Goal: Task Accomplishment & Management: Manage account settings

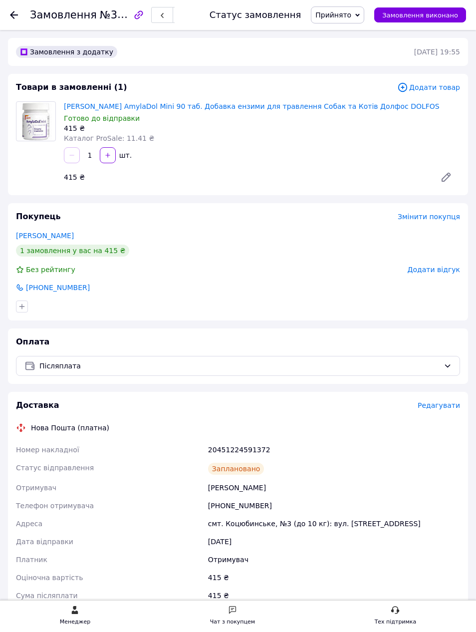
click at [13, 16] on icon at bounding box center [14, 15] width 8 height 8
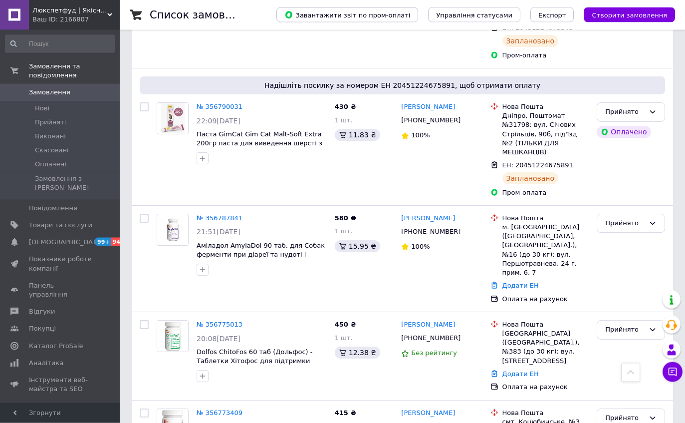
scroll to position [1100, 0]
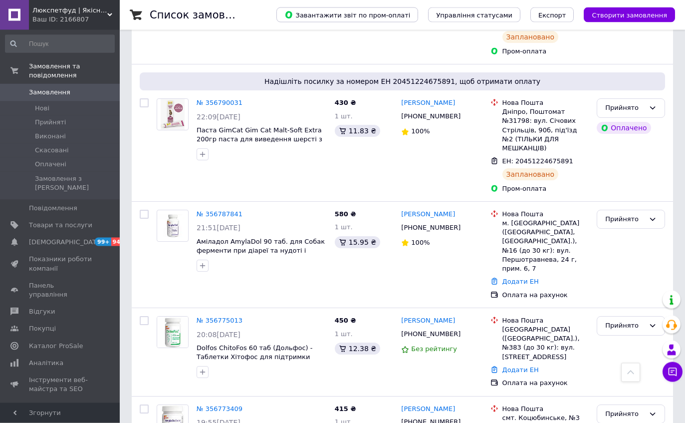
click at [221, 317] on link "№ 356775013" at bounding box center [220, 320] width 46 height 7
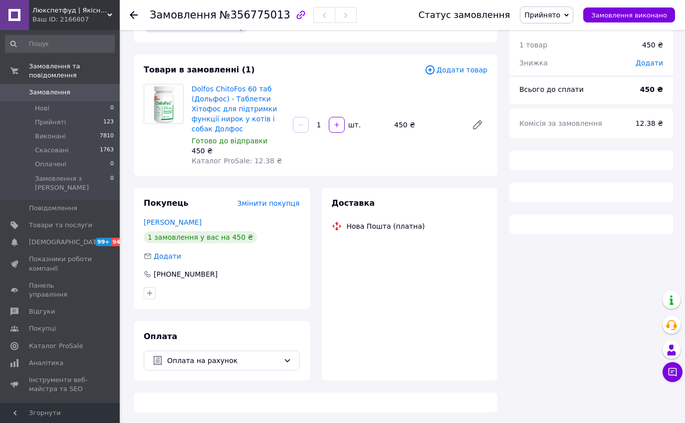
scroll to position [32, 0]
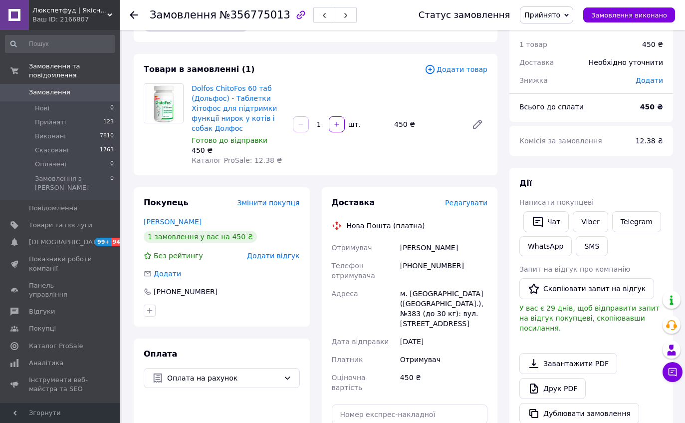
click at [462, 201] on span "Редагувати" at bounding box center [466, 203] width 42 height 8
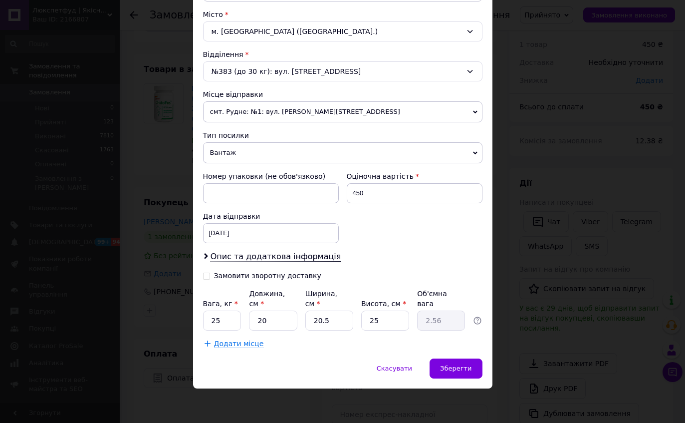
scroll to position [268, 0]
click at [233, 318] on input "25" at bounding box center [222, 320] width 38 height 20
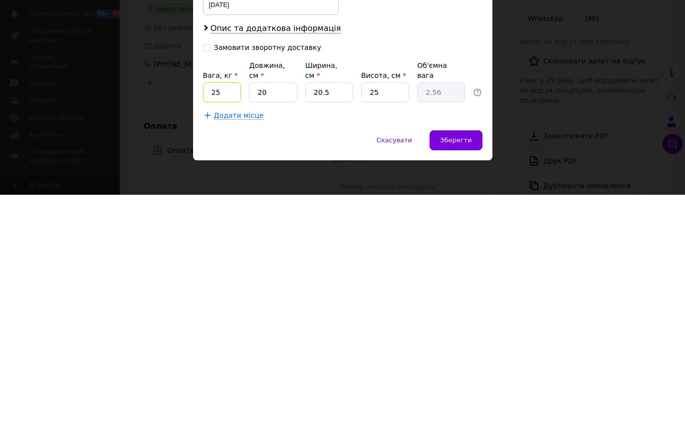
type input "2"
type input "1"
click at [333, 310] on input "20.5" at bounding box center [329, 320] width 48 height 20
type input "20."
type input "2.5"
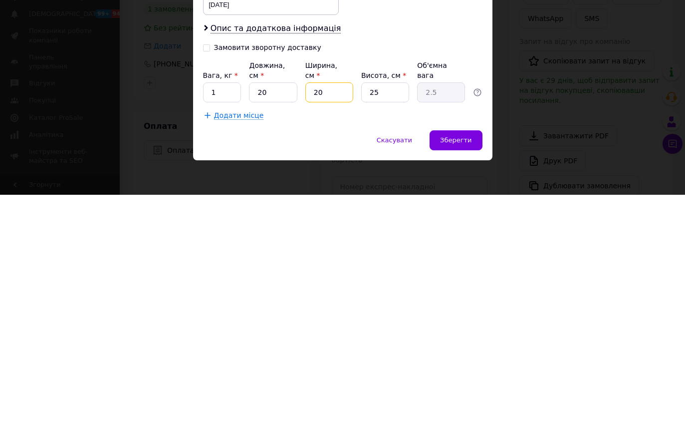
type input "2"
type input "0.25"
type input "2"
click at [443, 364] on span "Зберегти" at bounding box center [455, 367] width 31 height 7
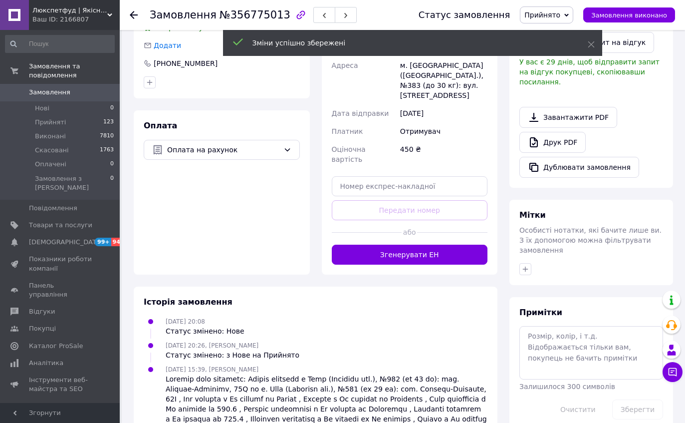
click at [355, 245] on button "Згенерувати ЕН" at bounding box center [410, 255] width 156 height 20
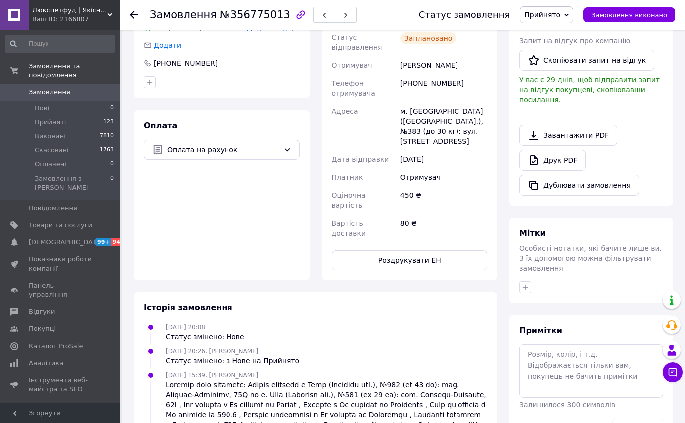
click at [132, 16] on use at bounding box center [134, 15] width 8 height 8
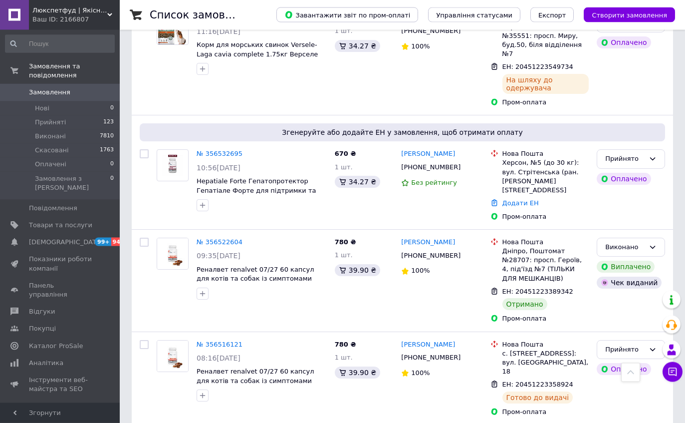
scroll to position [7245, 0]
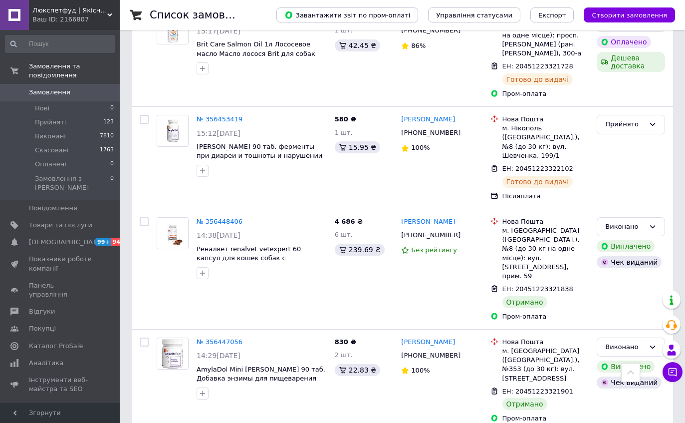
scroll to position [8450, 0]
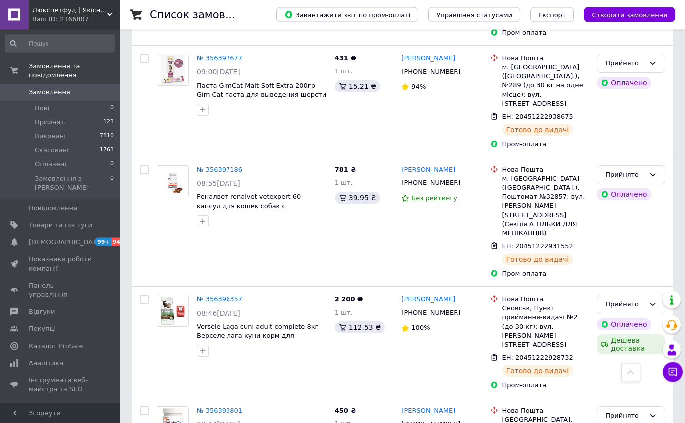
scroll to position [9809, 0]
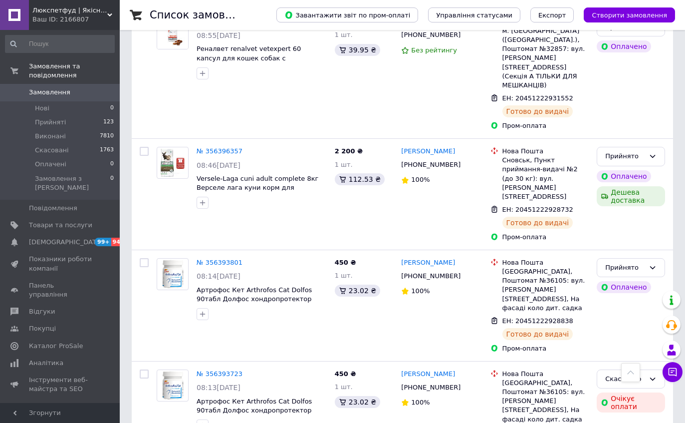
scroll to position [9968, 0]
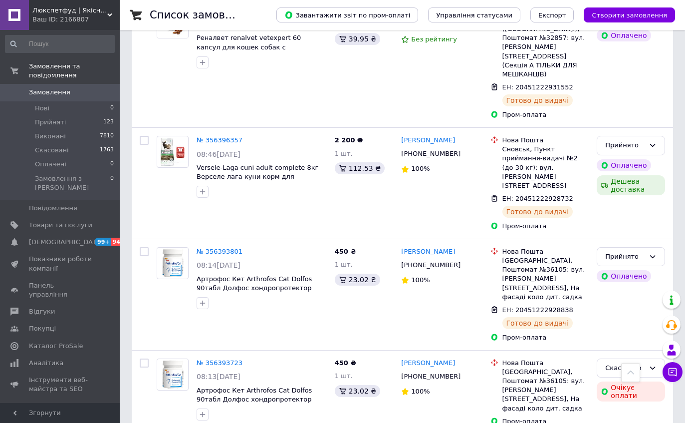
click at [42, 303] on link "Відгуки" at bounding box center [60, 311] width 120 height 17
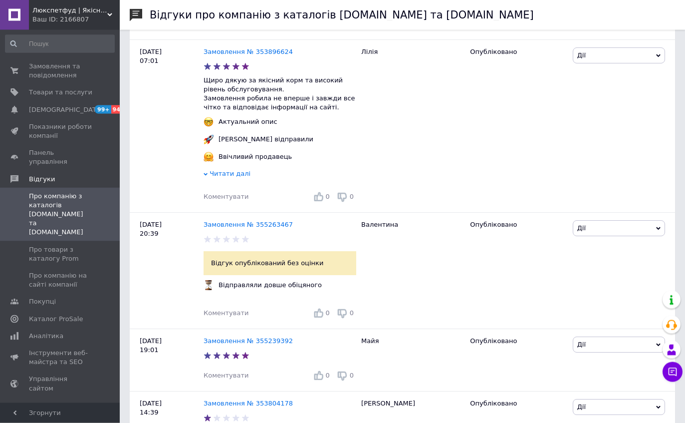
scroll to position [809, 0]
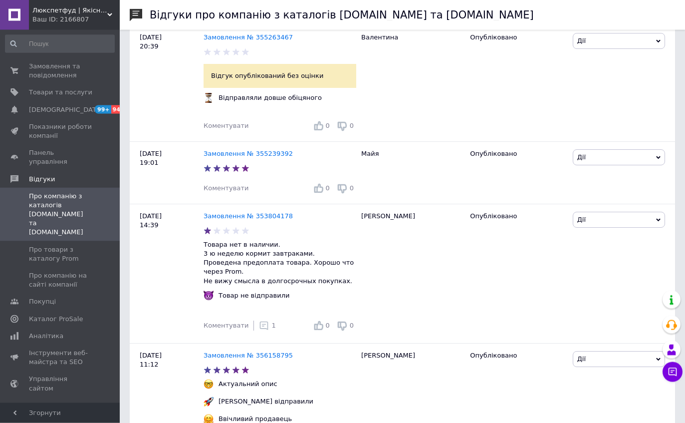
click at [260, 321] on use at bounding box center [264, 325] width 8 height 8
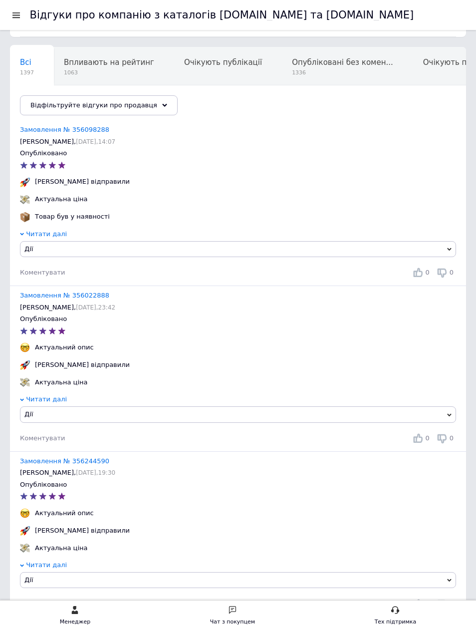
scroll to position [0, 0]
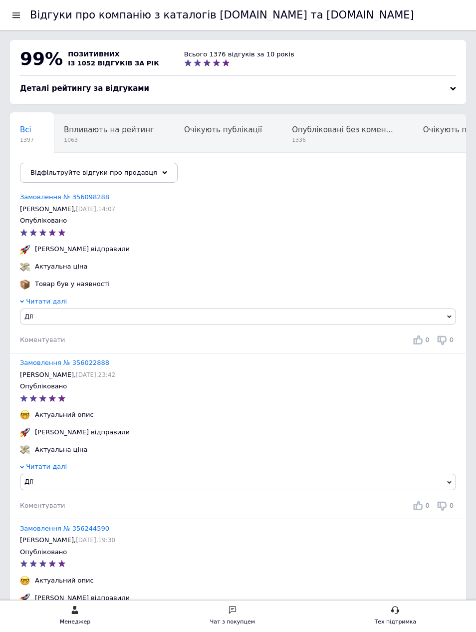
click at [17, 11] on div at bounding box center [16, 14] width 12 height 9
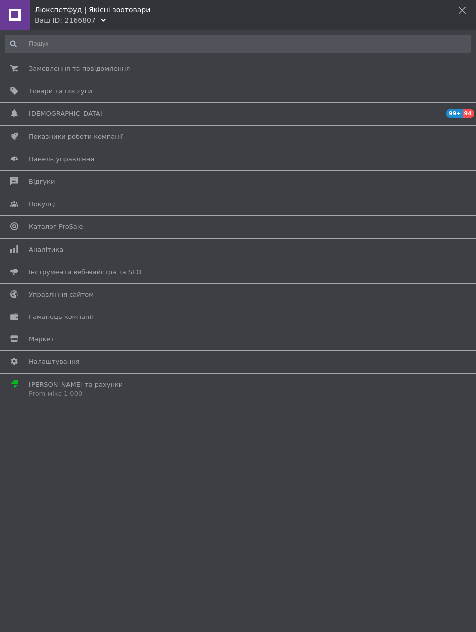
click at [114, 76] on link "Замовлення та повідомлення 0 0" at bounding box center [235, 68] width 471 height 17
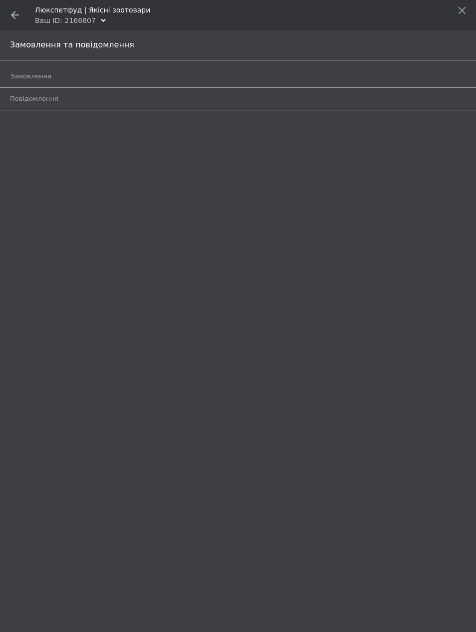
click at [182, 73] on span "Замовлення" at bounding box center [227, 76] width 434 height 9
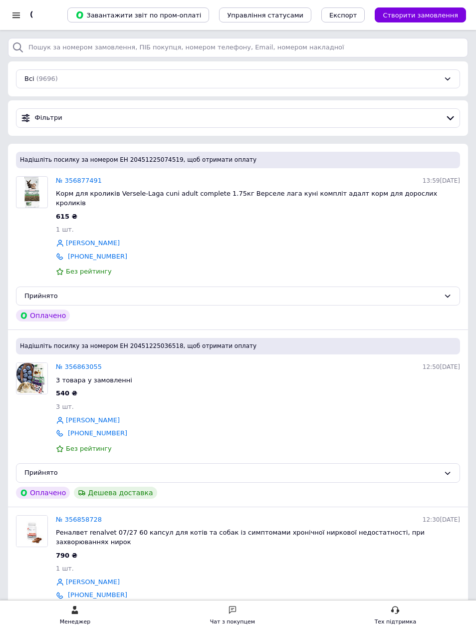
click at [114, 111] on div "Фільтри" at bounding box center [238, 117] width 444 height 19
click at [161, 118] on span "Фільтри" at bounding box center [238, 117] width 407 height 9
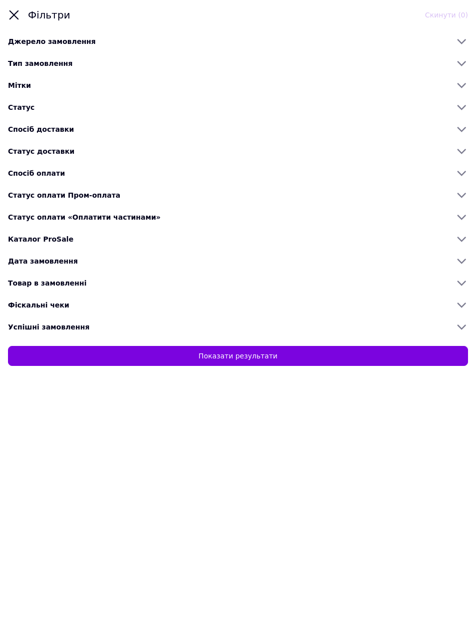
click at [456, 89] on icon at bounding box center [461, 85] width 13 height 13
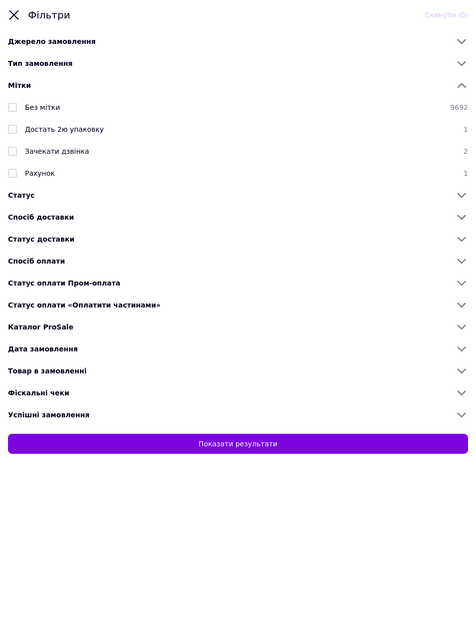
click at [457, 196] on icon at bounding box center [461, 195] width 13 height 13
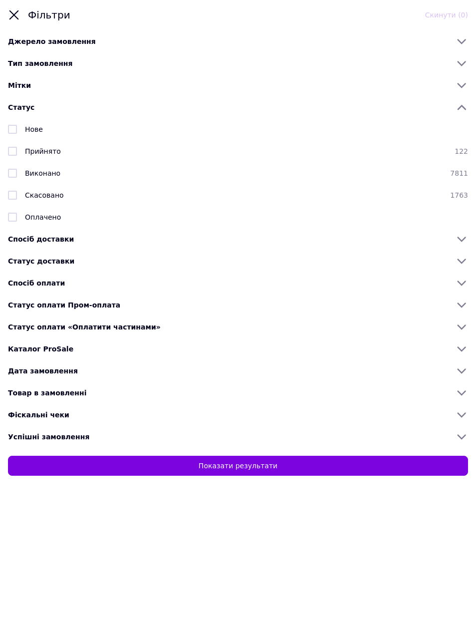
click at [16, 151] on input "checkbox" at bounding box center [12, 151] width 9 height 9
checkbox input "true"
click at [279, 471] on button "Показати результати" at bounding box center [238, 466] width 460 height 20
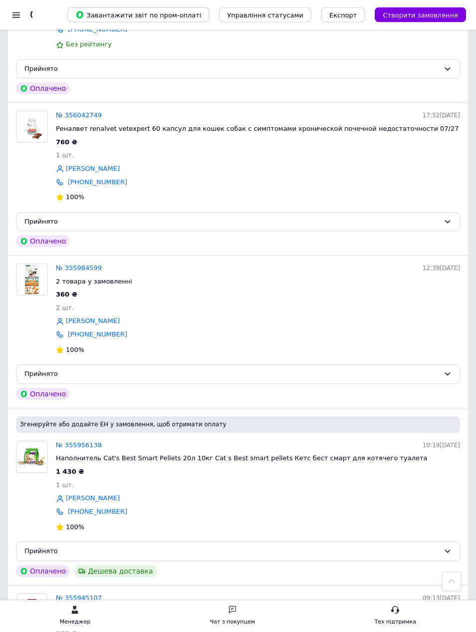
scroll to position [12482, 0]
click at [85, 441] on link "№ 355956138" at bounding box center [79, 444] width 46 height 7
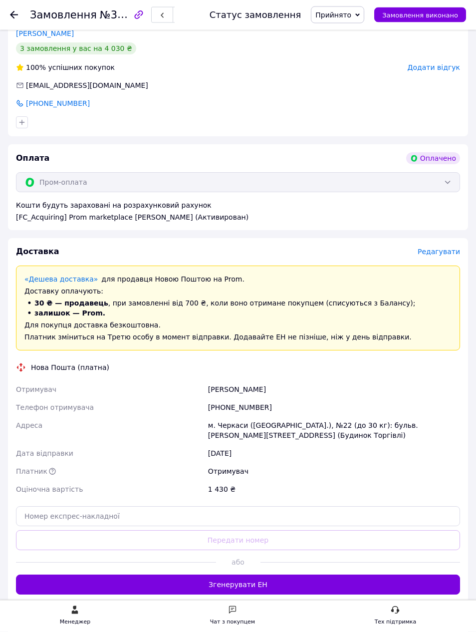
scroll to position [240, 0]
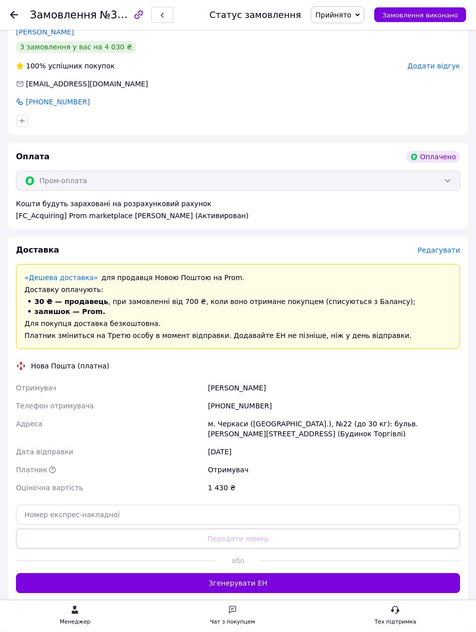
click at [445, 250] on span "Редагувати" at bounding box center [439, 251] width 42 height 8
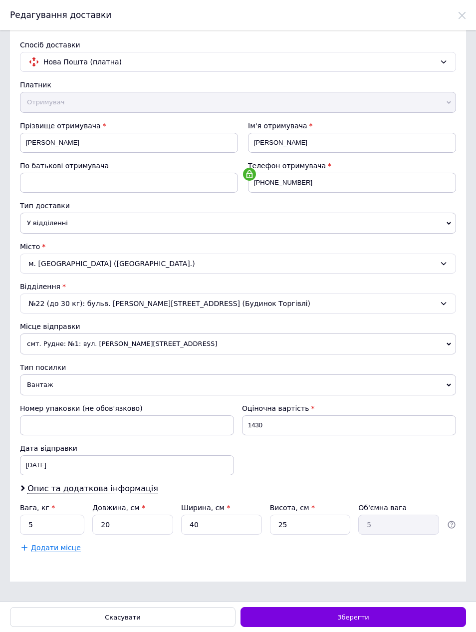
click at [353, 618] on span "Зберегти" at bounding box center [352, 616] width 31 height 7
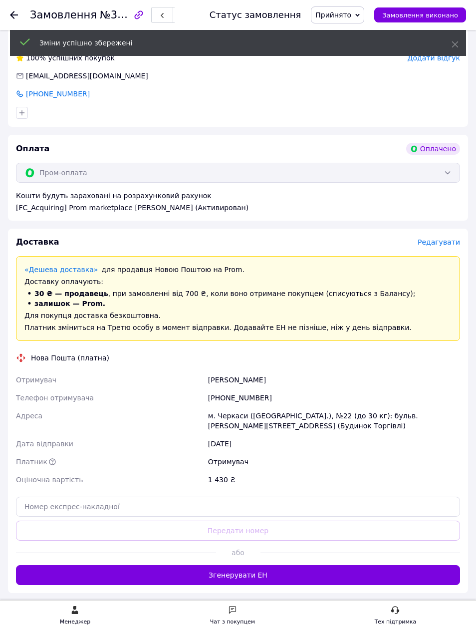
scroll to position [270, 0]
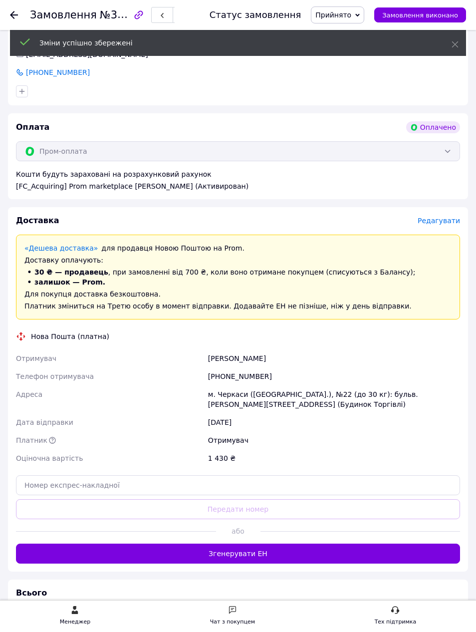
click at [264, 558] on button "Згенерувати ЕН" at bounding box center [238, 554] width 444 height 20
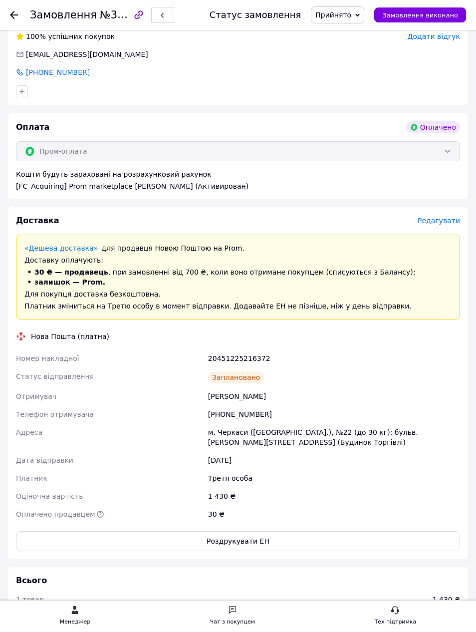
click at [14, 18] on icon at bounding box center [14, 15] width 8 height 8
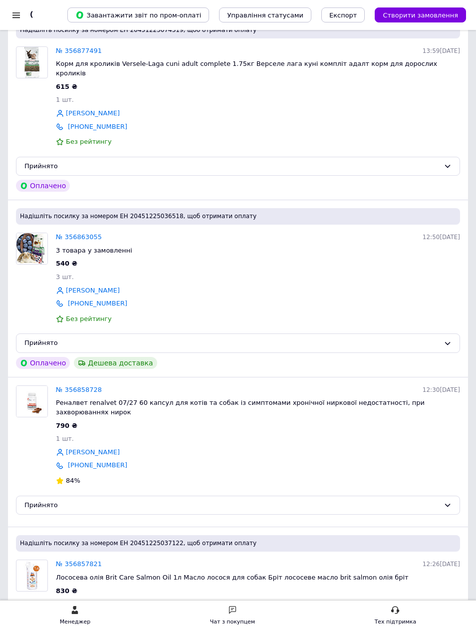
scroll to position [131, 0]
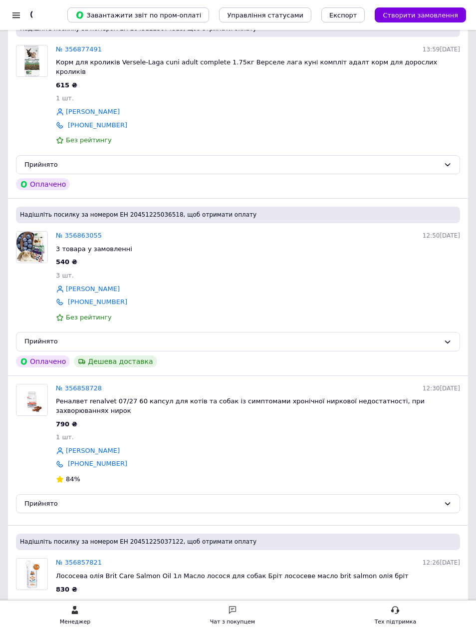
click at [88, 232] on link "№ 356863055" at bounding box center [79, 235] width 46 height 7
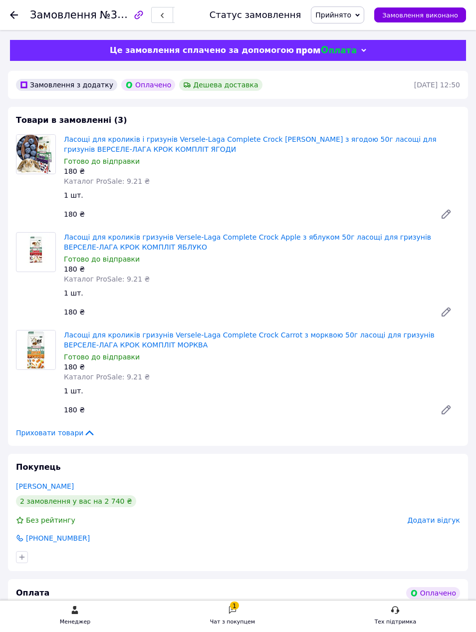
click at [232, 607] on div "1" at bounding box center [234, 605] width 9 height 8
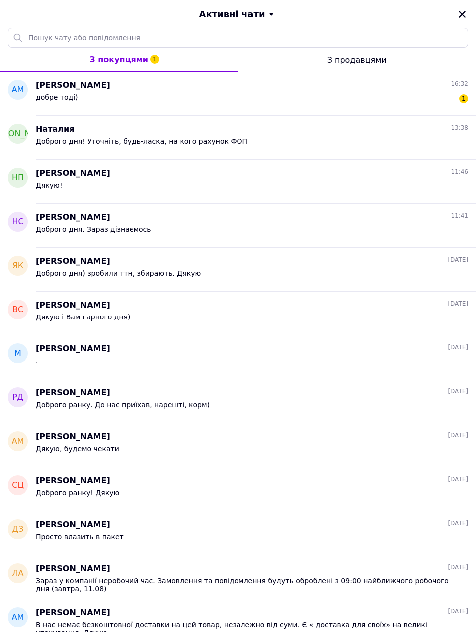
click at [285, 99] on div "добре тоді) 1" at bounding box center [252, 99] width 432 height 16
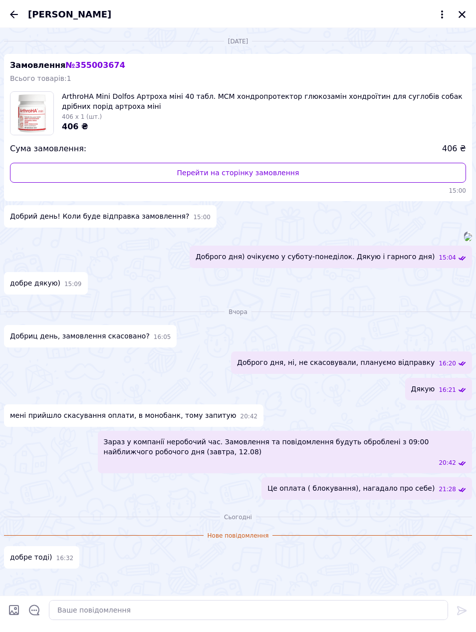
click at [460, 14] on icon "Закрити" at bounding box center [462, 14] width 9 height 9
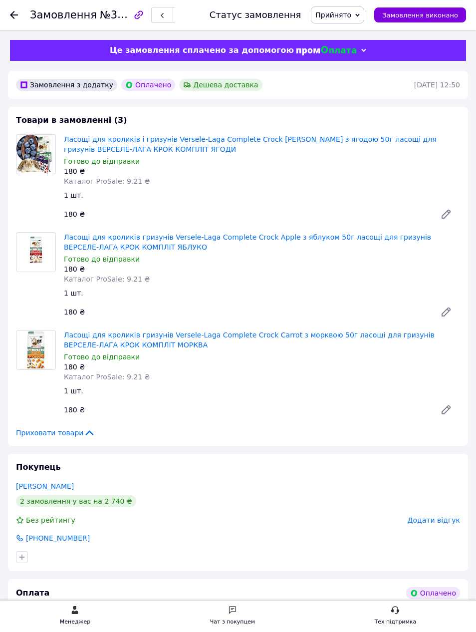
click at [12, 18] on icon at bounding box center [14, 15] width 8 height 8
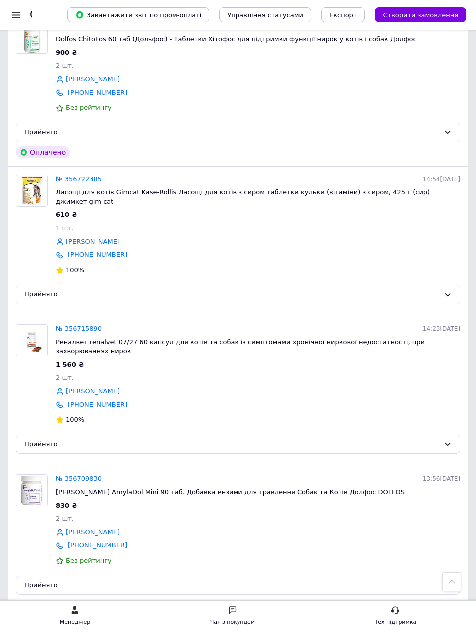
scroll to position [2969, 0]
click at [79, 175] on link "№ 356722385" at bounding box center [79, 178] width 46 height 7
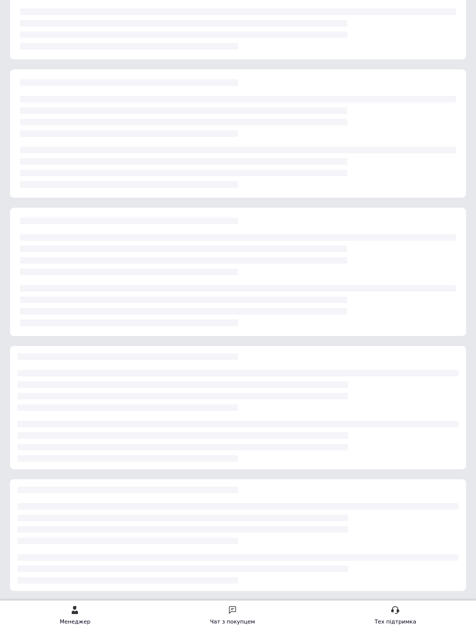
scroll to position [53, 0]
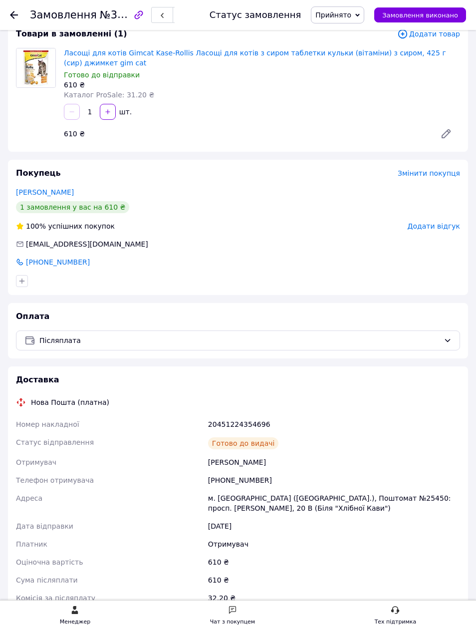
click at [12, 18] on icon at bounding box center [14, 15] width 8 height 8
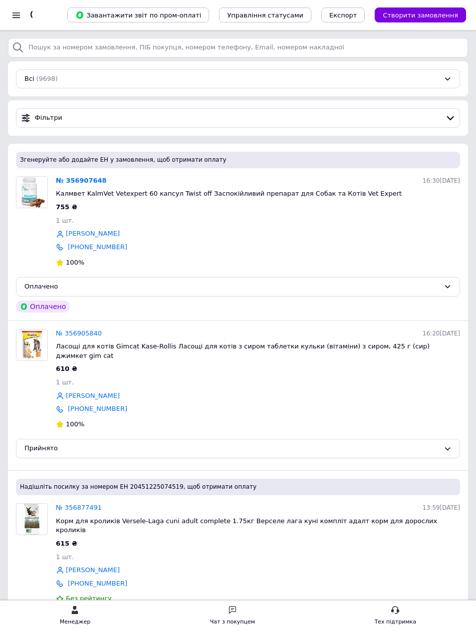
click at [88, 181] on link "№ 356907648" at bounding box center [81, 180] width 51 height 7
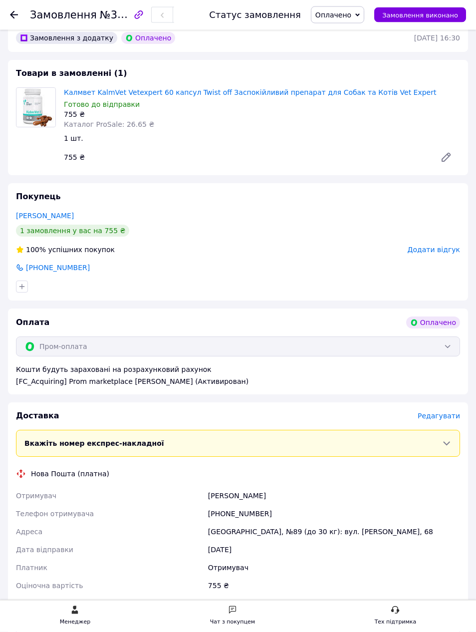
scroll to position [50, 0]
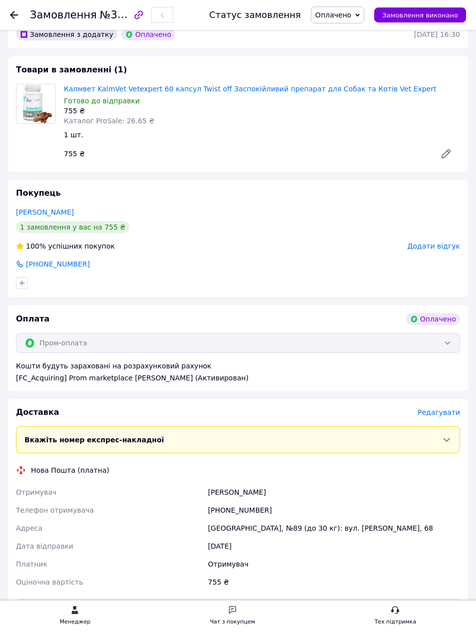
click at [438, 409] on span "Редагувати" at bounding box center [439, 412] width 42 height 8
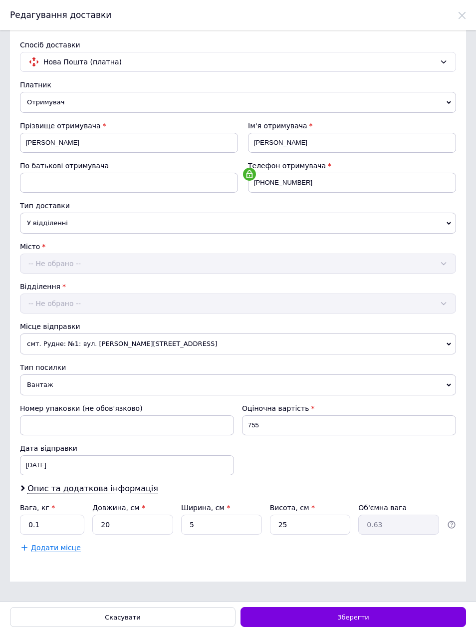
scroll to position [0, 0]
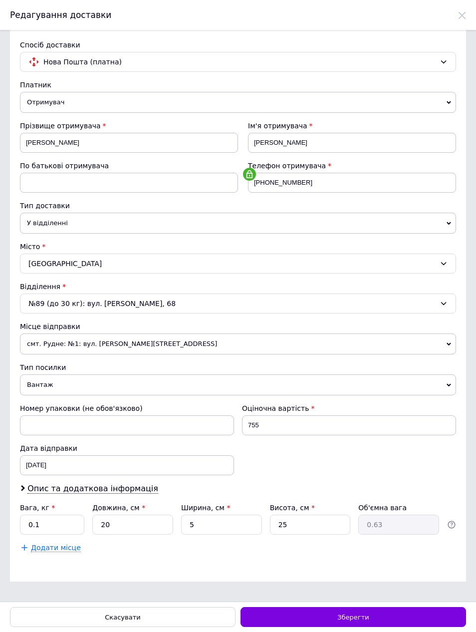
click at [328, 614] on div "Зберегти" at bounding box center [354, 617] width 226 height 20
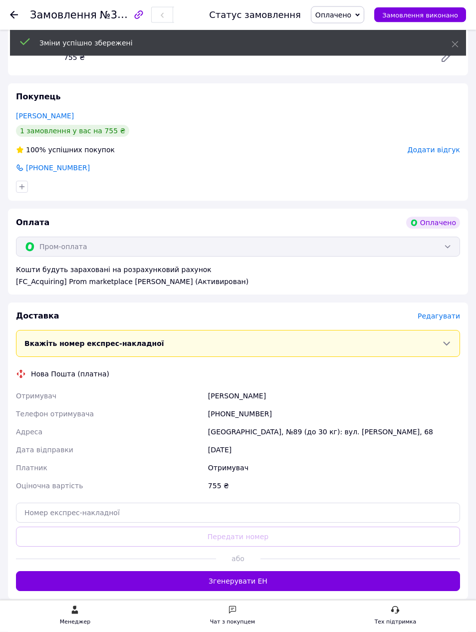
scroll to position [148, 0]
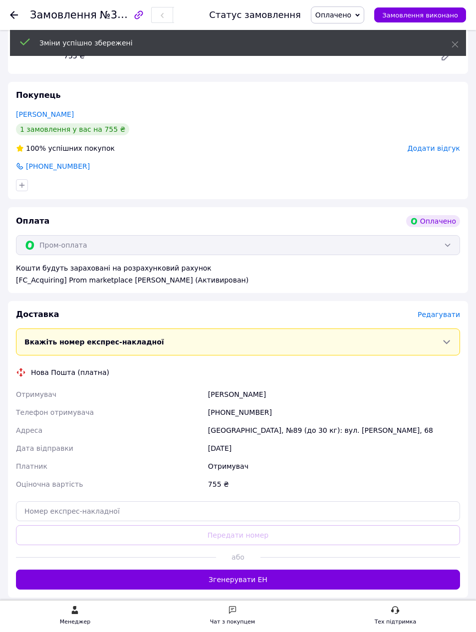
click at [254, 580] on button "Згенерувати ЕН" at bounding box center [238, 580] width 444 height 20
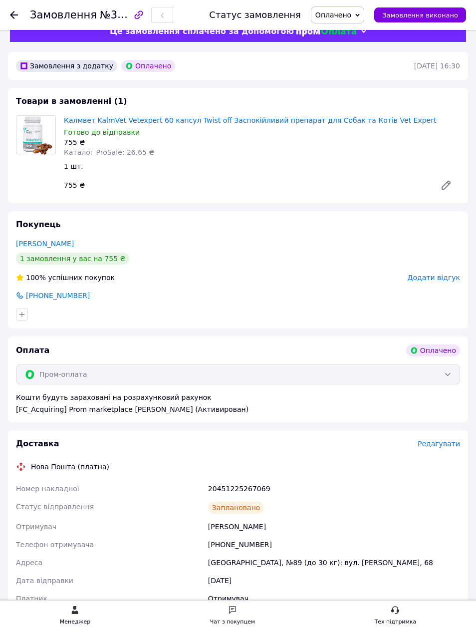
scroll to position [0, 0]
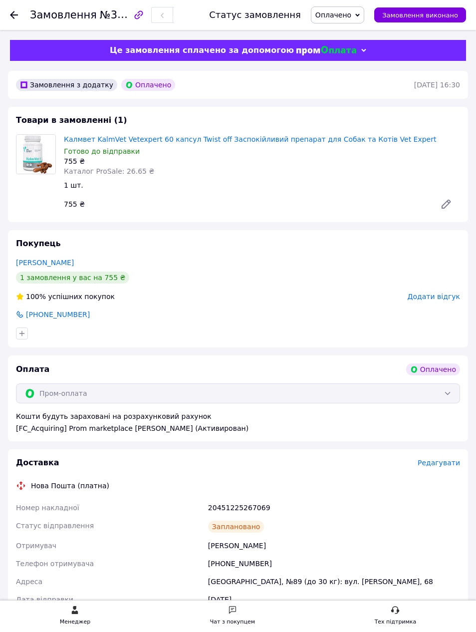
click at [15, 14] on icon at bounding box center [14, 15] width 8 height 8
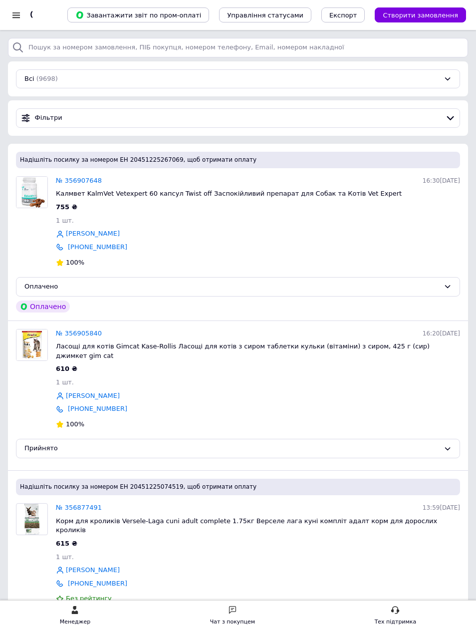
click at [95, 334] on link "№ 356905840" at bounding box center [79, 332] width 46 height 7
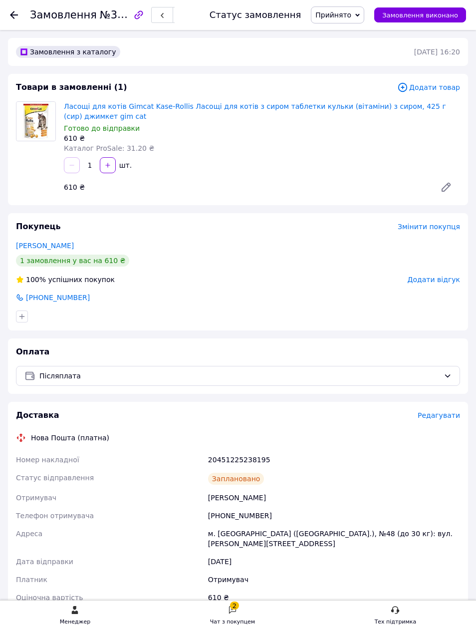
click at [243, 608] on div "2 Чат з покупцем" at bounding box center [232, 615] width 45 height 21
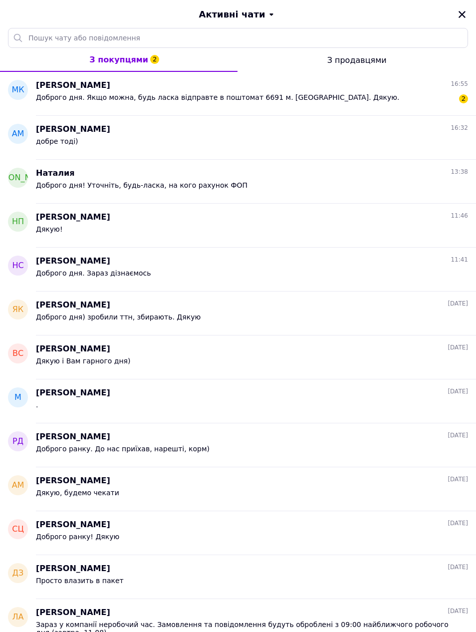
click at [369, 97] on div "Доброго дня. Якщо можна, будь ласка відправте в поштомат 6691 м. Київ. Дякую. 2" at bounding box center [252, 99] width 432 height 16
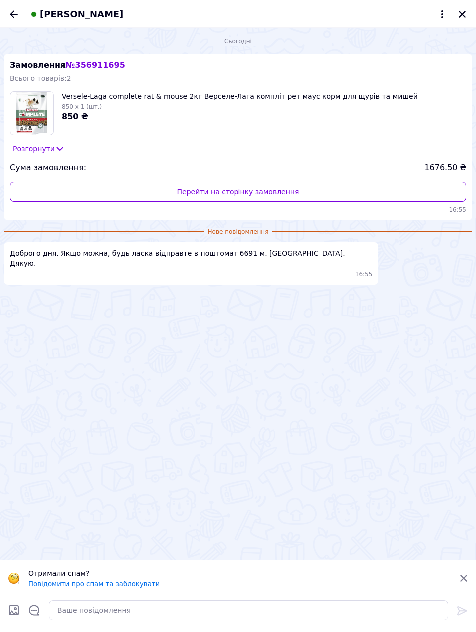
click at [47, 149] on button "Розгорнути" at bounding box center [39, 148] width 58 height 11
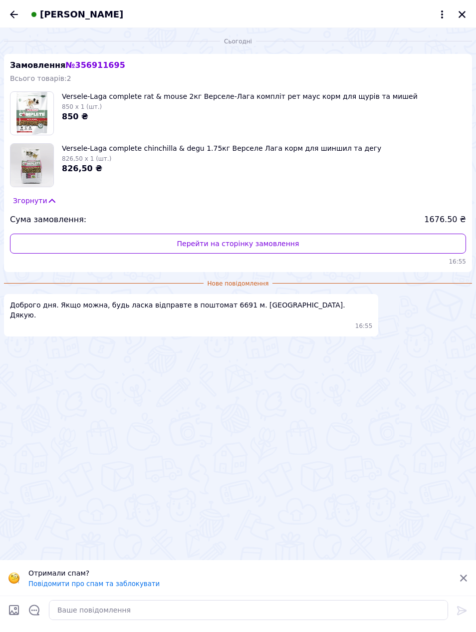
click at [104, 13] on span "Мария Косинская" at bounding box center [81, 14] width 83 height 13
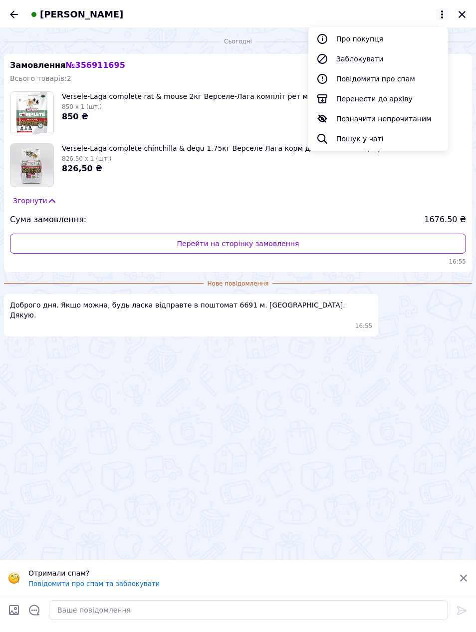
click at [79, 62] on span "№ 356911695" at bounding box center [94, 64] width 59 height 9
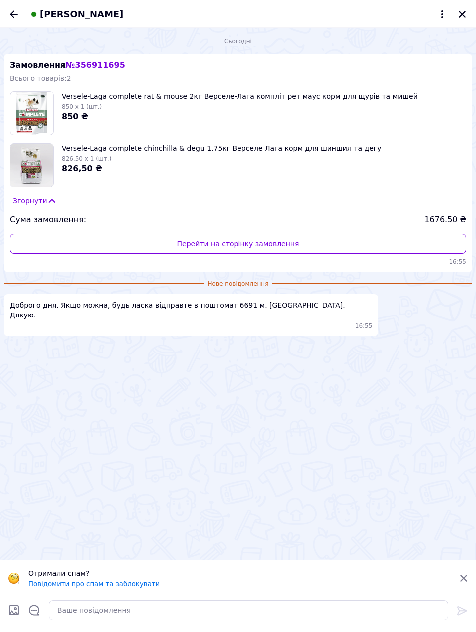
click at [93, 67] on span "№ 356911695" at bounding box center [94, 64] width 59 height 9
click at [276, 243] on link "Перейти на сторінку замовлення" at bounding box center [238, 244] width 456 height 20
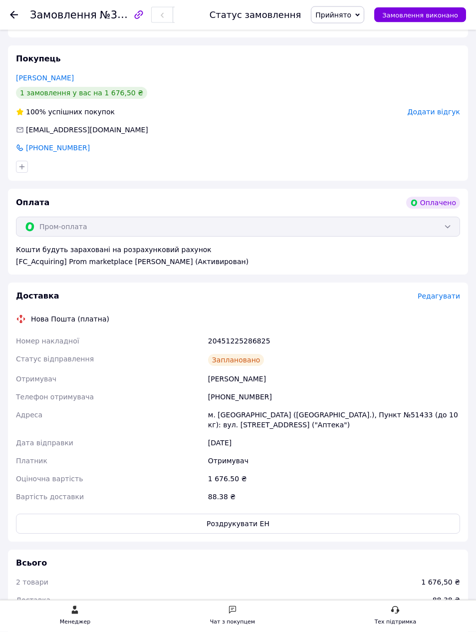
click at [241, 627] on div "Чат з покупцем" at bounding box center [232, 622] width 45 height 10
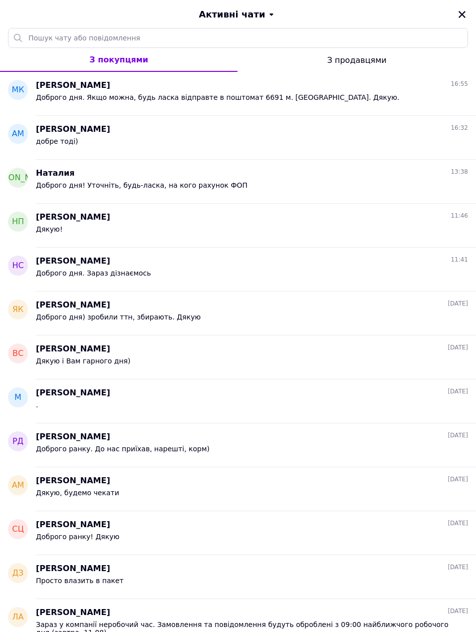
click at [266, 100] on span "Доброго дня. Якщо можна, будь ласка відправте в поштомат 6691 м. [GEOGRAPHIC_DA…" at bounding box center [217, 97] width 363 height 8
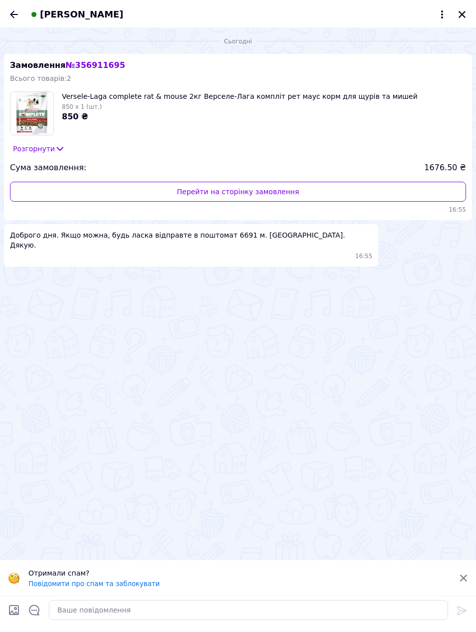
click at [202, 198] on link "Перейти на сторінку замовлення" at bounding box center [238, 192] width 456 height 20
click at [463, 17] on icon "Закрити" at bounding box center [462, 14] width 9 height 9
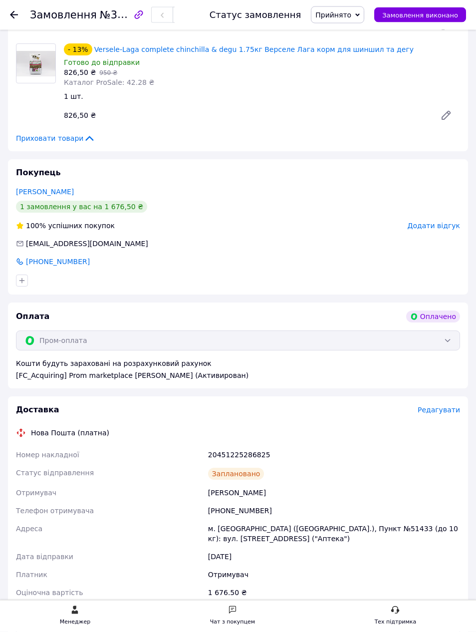
scroll to position [0, 0]
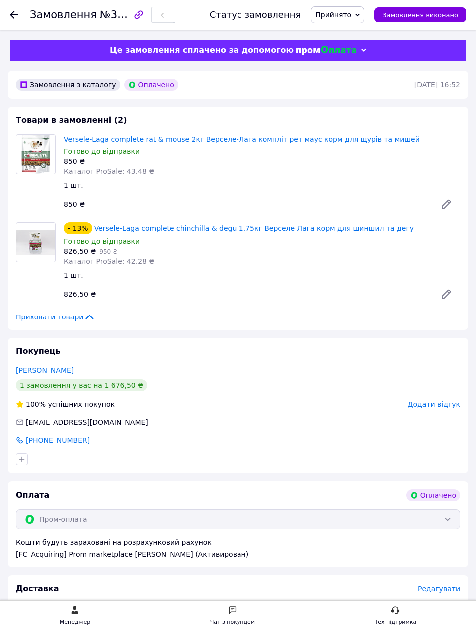
click at [15, 18] on icon at bounding box center [14, 15] width 8 height 8
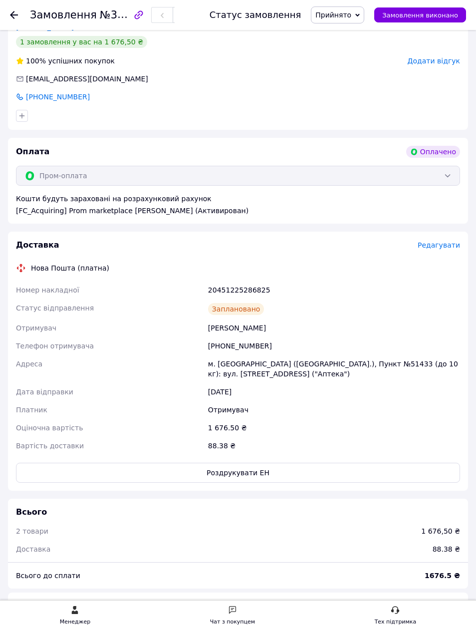
scroll to position [344, 0]
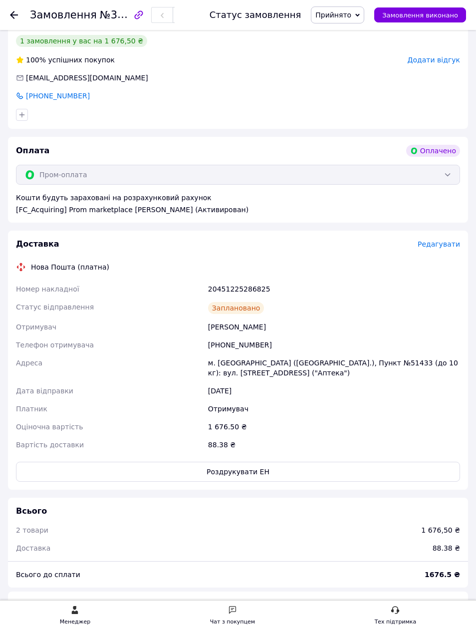
click at [226, 627] on div "Чат з покупцем" at bounding box center [232, 615] width 45 height 21
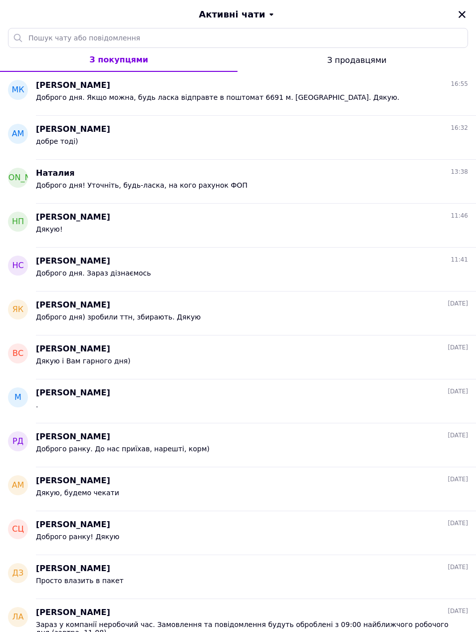
click at [83, 103] on div "Доброго дня. Якщо можна, будь ласка відправте в поштомат 6691 м. Київ. Дякую." at bounding box center [217, 100] width 363 height 14
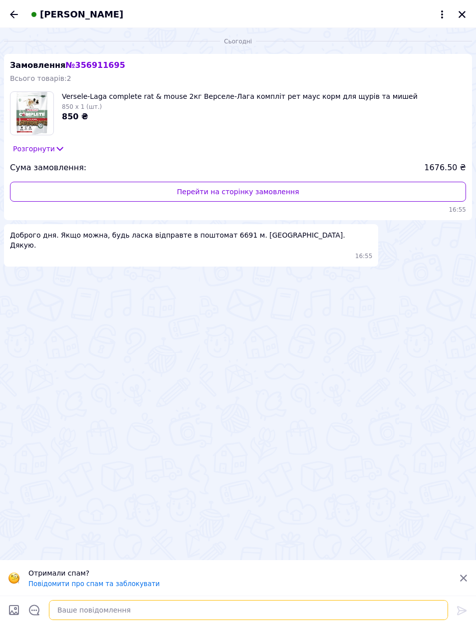
click at [131, 620] on textarea at bounding box center [248, 610] width 399 height 20
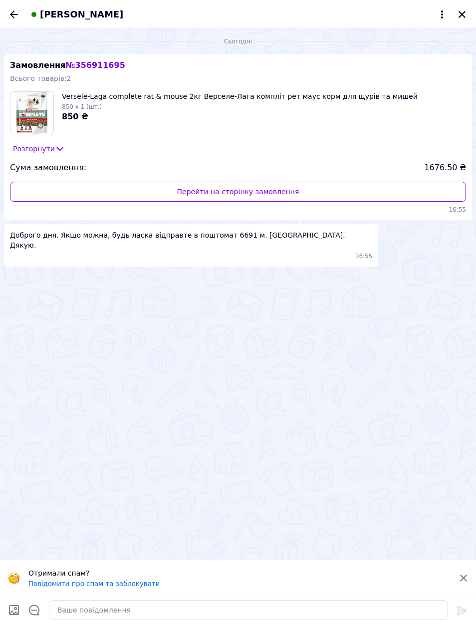
click at [18, 18] on icon "Назад" at bounding box center [14, 14] width 12 height 12
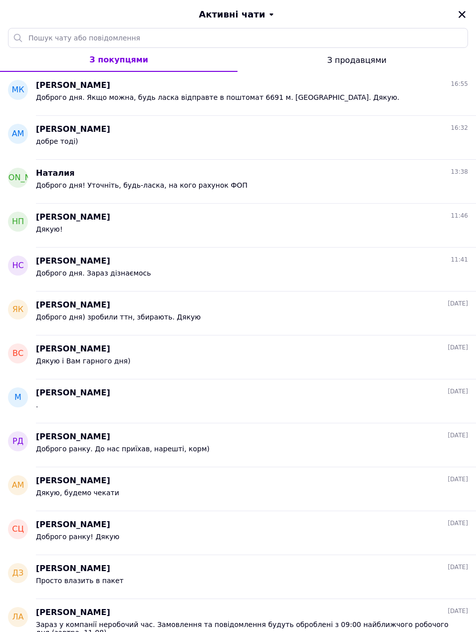
click at [459, 14] on icon "Закрити" at bounding box center [462, 14] width 9 height 9
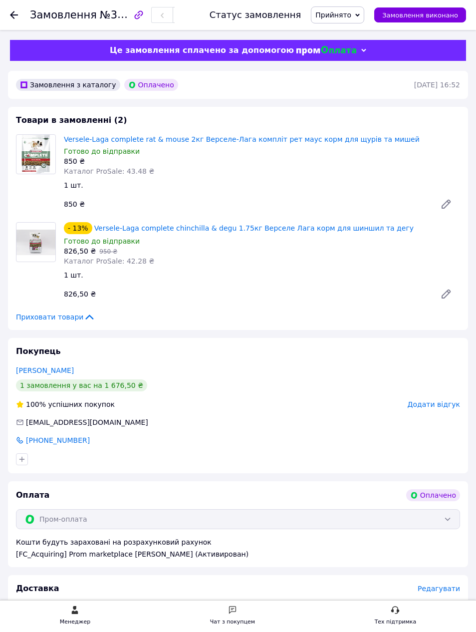
click at [13, 15] on use at bounding box center [14, 15] width 8 height 8
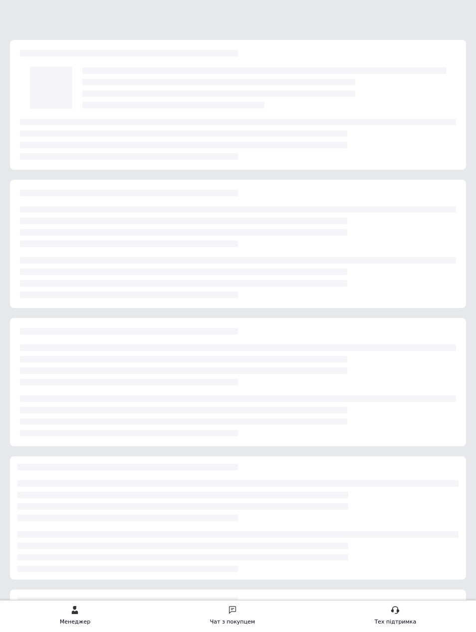
scroll to position [142, 0]
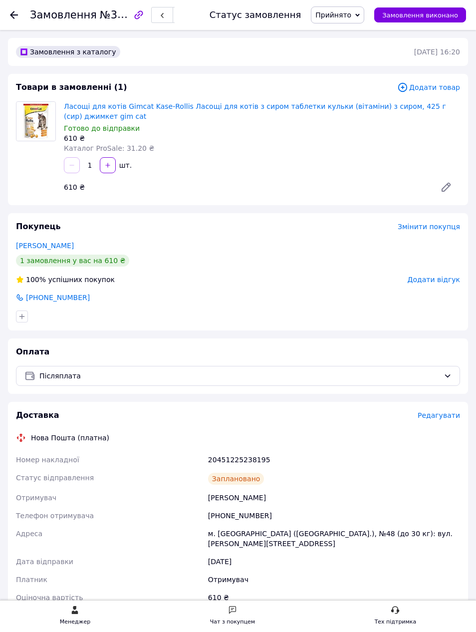
click at [8, 15] on div "Замовлення №356905840 Статус замовлення Прийнято Виконано Скасовано Оплачено За…" at bounding box center [238, 15] width 476 height 30
click at [7, 10] on div "Замовлення №356905840 Статус замовлення Прийнято Виконано Скасовано Оплачено За…" at bounding box center [238, 15] width 476 height 30
click at [16, 16] on icon at bounding box center [14, 15] width 8 height 8
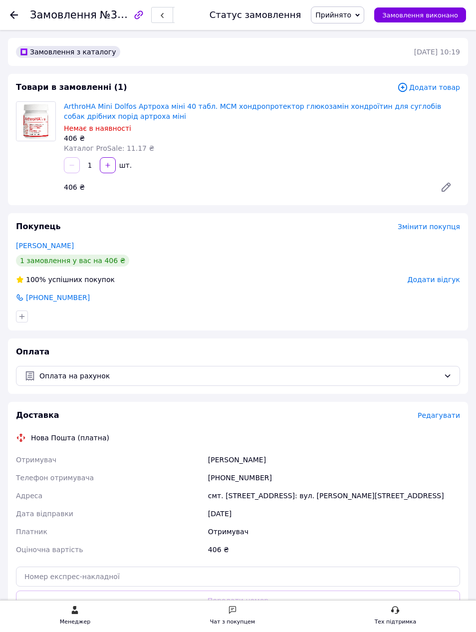
click at [8, 20] on div "Замовлення №355263467 Статус замовлення Прийнято Виконано Скасовано Оплачено За…" at bounding box center [238, 15] width 476 height 30
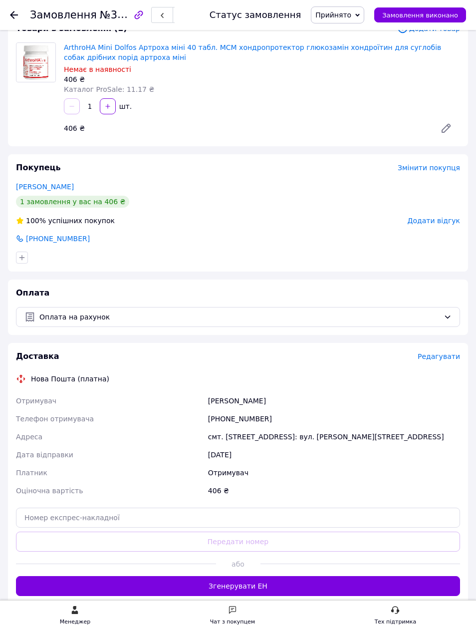
scroll to position [59, 0]
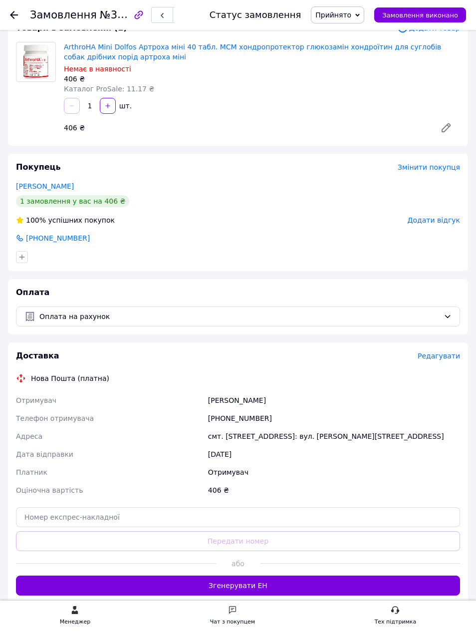
click at [446, 353] on span "Редагувати" at bounding box center [439, 356] width 42 height 8
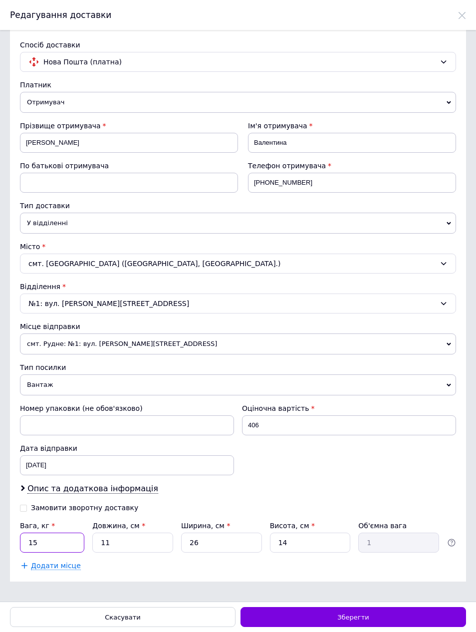
click at [72, 548] on input "15" at bounding box center [52, 543] width 64 height 20
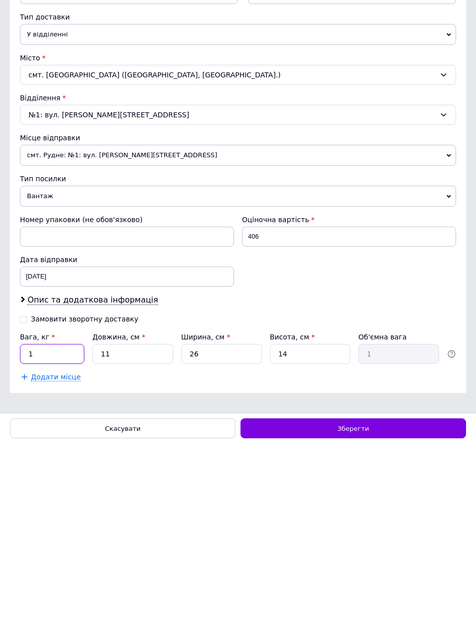
type input "1"
click at [409, 607] on div "Зберегти" at bounding box center [354, 617] width 226 height 20
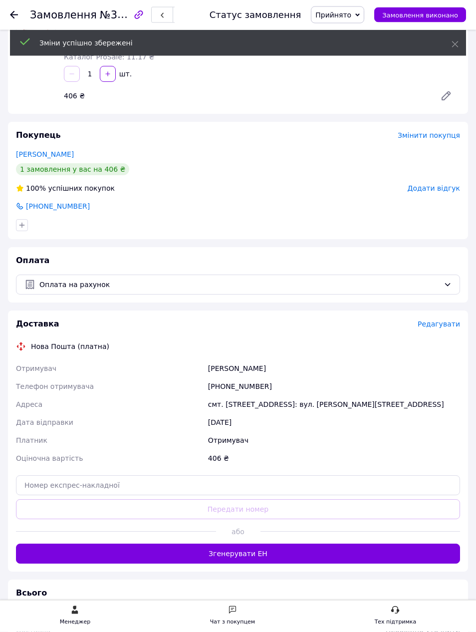
scroll to position [91, 0]
click at [307, 564] on button "Згенерувати ЕН" at bounding box center [238, 554] width 444 height 20
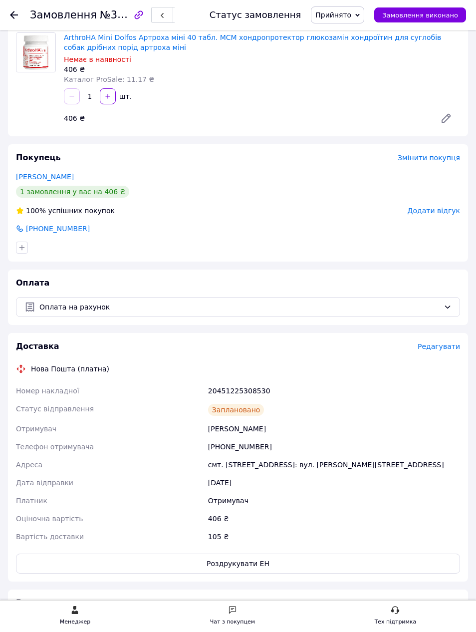
scroll to position [0, 0]
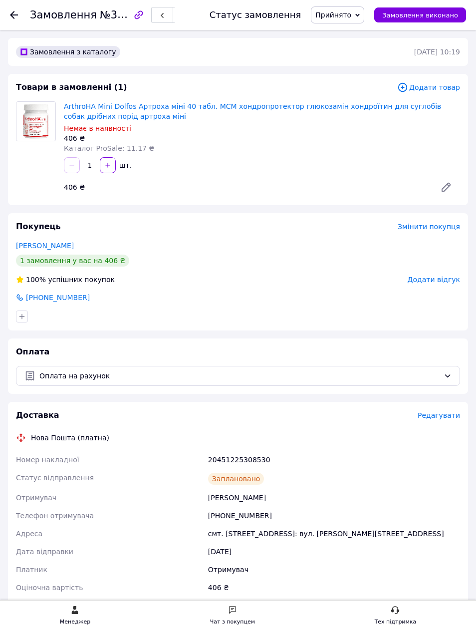
click at [19, 13] on div at bounding box center [20, 15] width 20 height 30
click at [20, 11] on div at bounding box center [20, 15] width 20 height 30
click at [16, 29] on div at bounding box center [20, 15] width 20 height 30
click at [10, 21] on div at bounding box center [20, 15] width 20 height 30
click at [16, 10] on div at bounding box center [14, 15] width 8 height 10
